Goal: Use online tool/utility: Utilize a website feature to perform a specific function

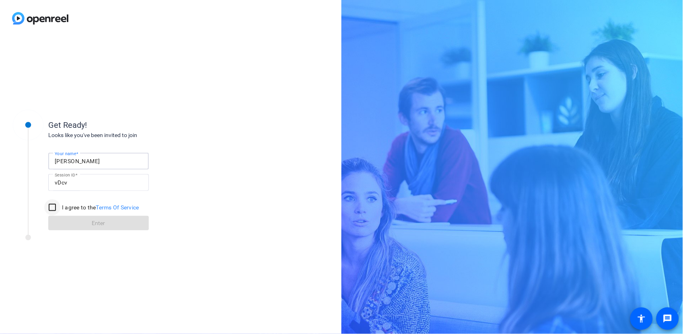
type input "[PERSON_NAME]"
click at [51, 208] on input "I agree to the Terms Of Service" at bounding box center [52, 208] width 16 height 16
checkbox input "true"
click at [90, 223] on span at bounding box center [98, 223] width 101 height 19
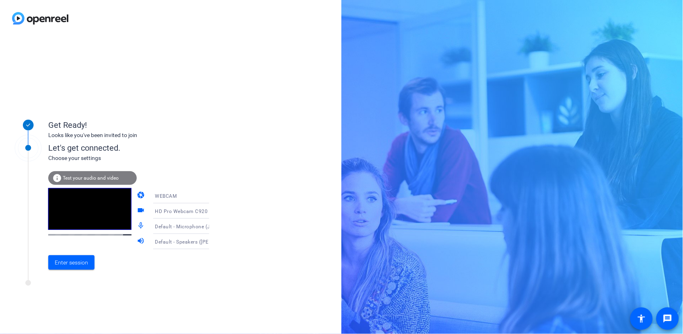
click at [212, 225] on icon at bounding box center [217, 227] width 10 height 10
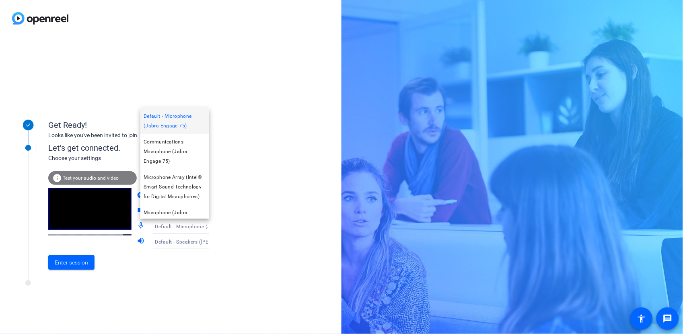
click at [252, 182] on div at bounding box center [341, 167] width 683 height 334
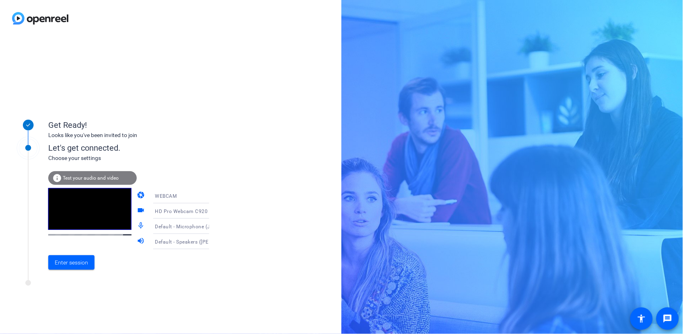
click at [212, 241] on icon at bounding box center [217, 242] width 10 height 10
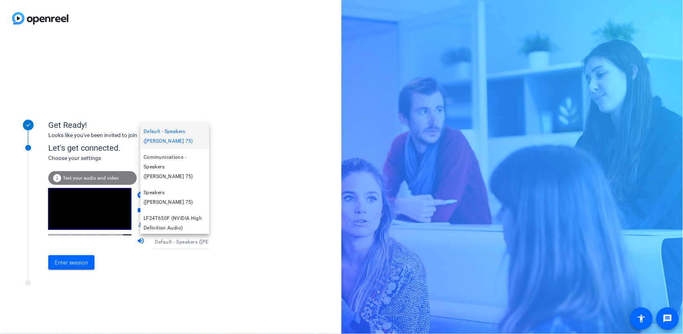
click at [65, 267] on div at bounding box center [341, 167] width 683 height 334
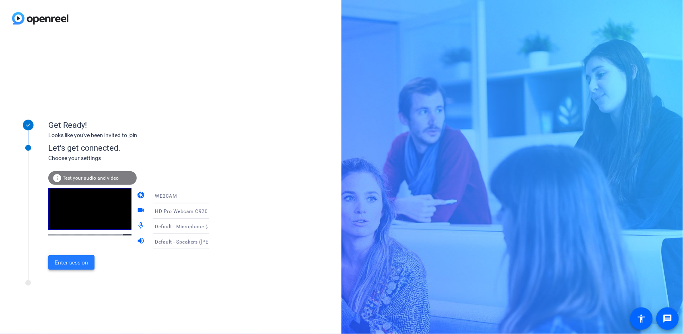
click at [73, 263] on span "Enter session" at bounding box center [71, 263] width 33 height 8
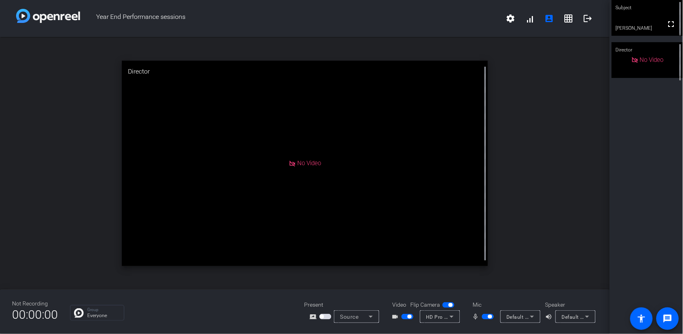
click at [70, 87] on div "open_in_new Director No Video" at bounding box center [305, 163] width 610 height 253
click at [620, 214] on div "Subject fullscreen [PERSON_NAME] Director No Video" at bounding box center [646, 167] width 73 height 334
click at [656, 175] on div "Subject fullscreen [PERSON_NAME] Director No Video" at bounding box center [646, 167] width 73 height 334
click at [569, 226] on div "open_in_new Director No Video" at bounding box center [305, 163] width 610 height 253
click at [24, 218] on div "open_in_new Director No Video" at bounding box center [305, 163] width 610 height 253
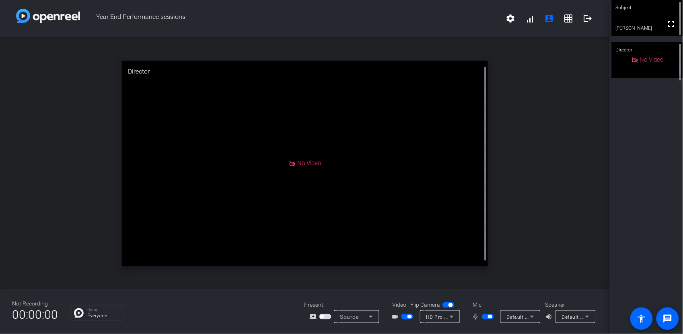
click at [55, 74] on div "open_in_new Director No Video" at bounding box center [305, 163] width 610 height 253
click at [69, 89] on div "open_in_new Director No Video" at bounding box center [305, 163] width 610 height 253
click at [455, 317] on icon at bounding box center [452, 317] width 10 height 10
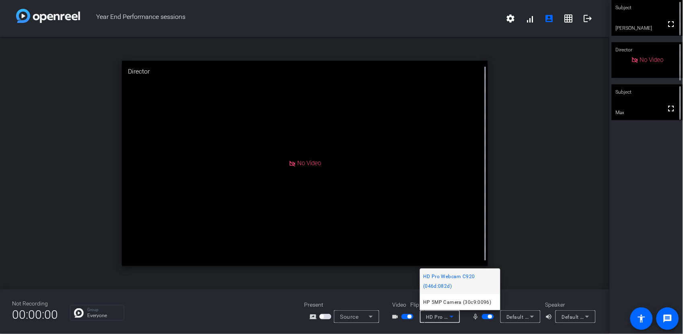
click at [564, 274] on div at bounding box center [341, 167] width 683 height 334
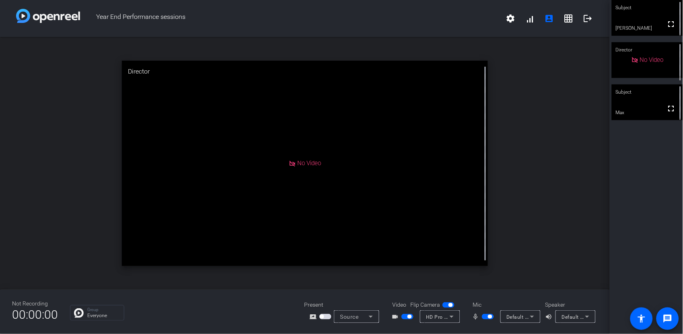
click at [404, 317] on span "button" at bounding box center [408, 317] width 12 height 6
click at [485, 315] on span "button" at bounding box center [488, 317] width 12 height 6
click at [484, 317] on span "button" at bounding box center [484, 317] width 4 height 4
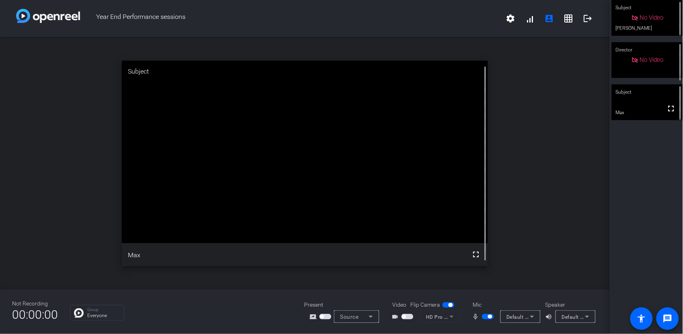
click at [485, 319] on span "button" at bounding box center [488, 317] width 12 height 6
click at [514, 18] on mat-icon "settings" at bounding box center [511, 19] width 10 height 10
click at [474, 18] on div at bounding box center [341, 167] width 683 height 334
click at [487, 318] on span "button" at bounding box center [484, 317] width 4 height 4
drag, startPoint x: 23, startPoint y: 203, endPoint x: 21, endPoint y: 195, distance: 8.6
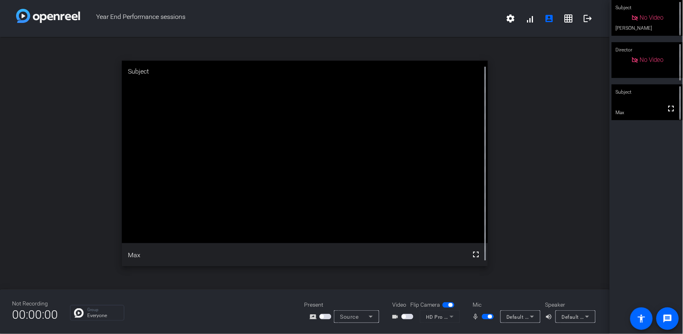
click at [23, 203] on div "open_in_new Subject fullscreen Max" at bounding box center [305, 163] width 610 height 253
click at [484, 316] on span "button" at bounding box center [488, 317] width 12 height 6
click at [484, 315] on span "button" at bounding box center [484, 317] width 4 height 4
click at [485, 317] on span "button" at bounding box center [488, 317] width 12 height 6
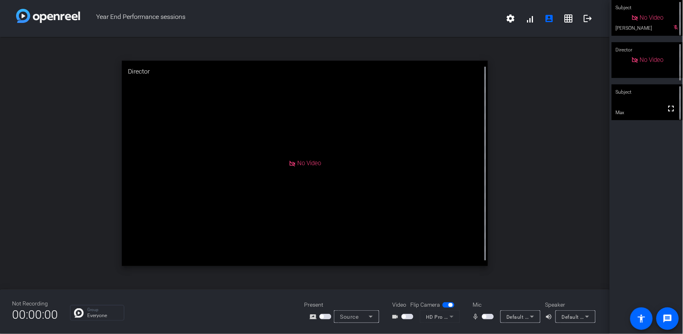
click at [489, 315] on span "button" at bounding box center [488, 317] width 12 height 6
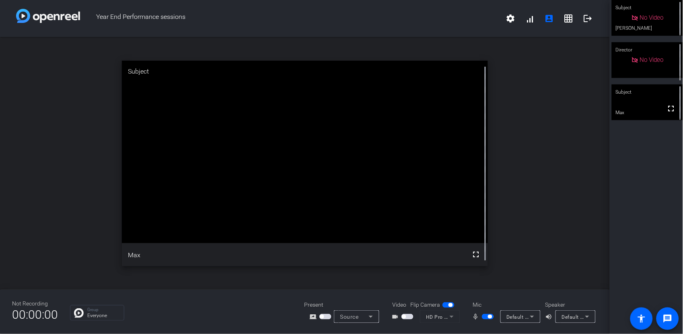
click at [587, 169] on div "open_in_new Subject fullscreen Max" at bounding box center [305, 163] width 610 height 253
click at [485, 316] on span "button" at bounding box center [488, 317] width 12 height 6
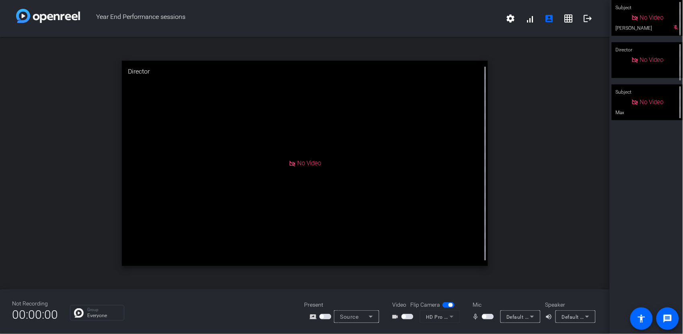
click at [576, 238] on div "open_in_new Director No Video" at bounding box center [305, 163] width 610 height 253
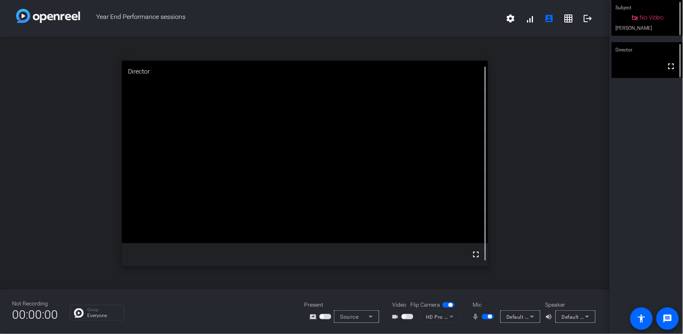
click at [568, 218] on div "open_in_new Director fullscreen" at bounding box center [305, 163] width 610 height 253
click at [561, 231] on div "open_in_new Director fullscreen" at bounding box center [305, 163] width 610 height 253
click at [486, 319] on span "button" at bounding box center [488, 317] width 12 height 6
click at [639, 247] on div "Subject No Video [PERSON_NAME] mic_off_outline Director fullscreen Subject full…" at bounding box center [646, 167] width 73 height 334
click at [489, 319] on span "button" at bounding box center [488, 317] width 12 height 6
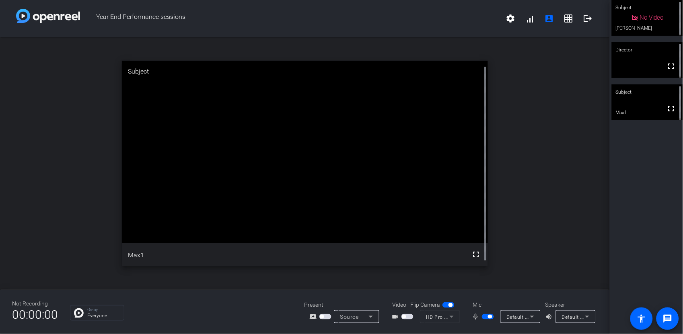
click at [489, 319] on span "button" at bounding box center [488, 317] width 12 height 6
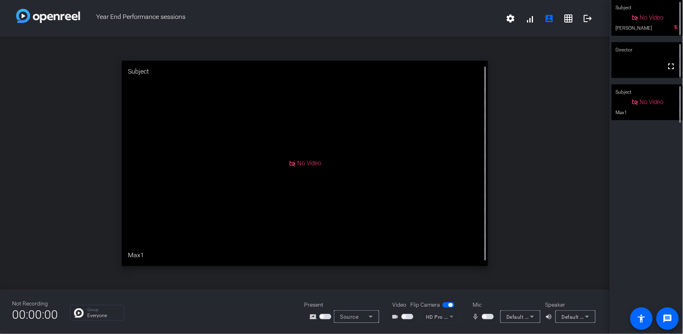
click at [489, 317] on span "button" at bounding box center [488, 317] width 12 height 6
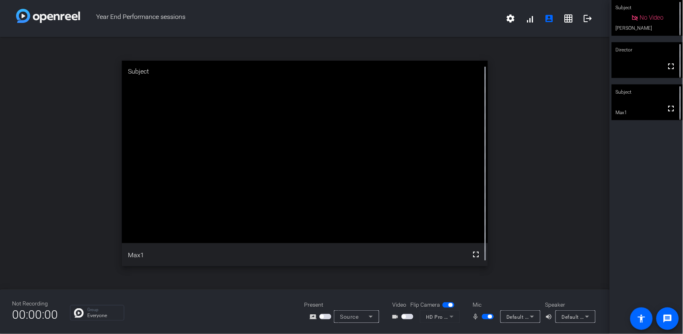
click at [484, 319] on span "button" at bounding box center [488, 317] width 12 height 6
click at [490, 318] on span "button" at bounding box center [488, 317] width 12 height 6
click at [625, 182] on div "Subject No Video [PERSON_NAME] Director No Video mic_off_outline Subject fullsc…" at bounding box center [646, 167] width 73 height 334
